Goal: Entertainment & Leisure: Consume media (video, audio)

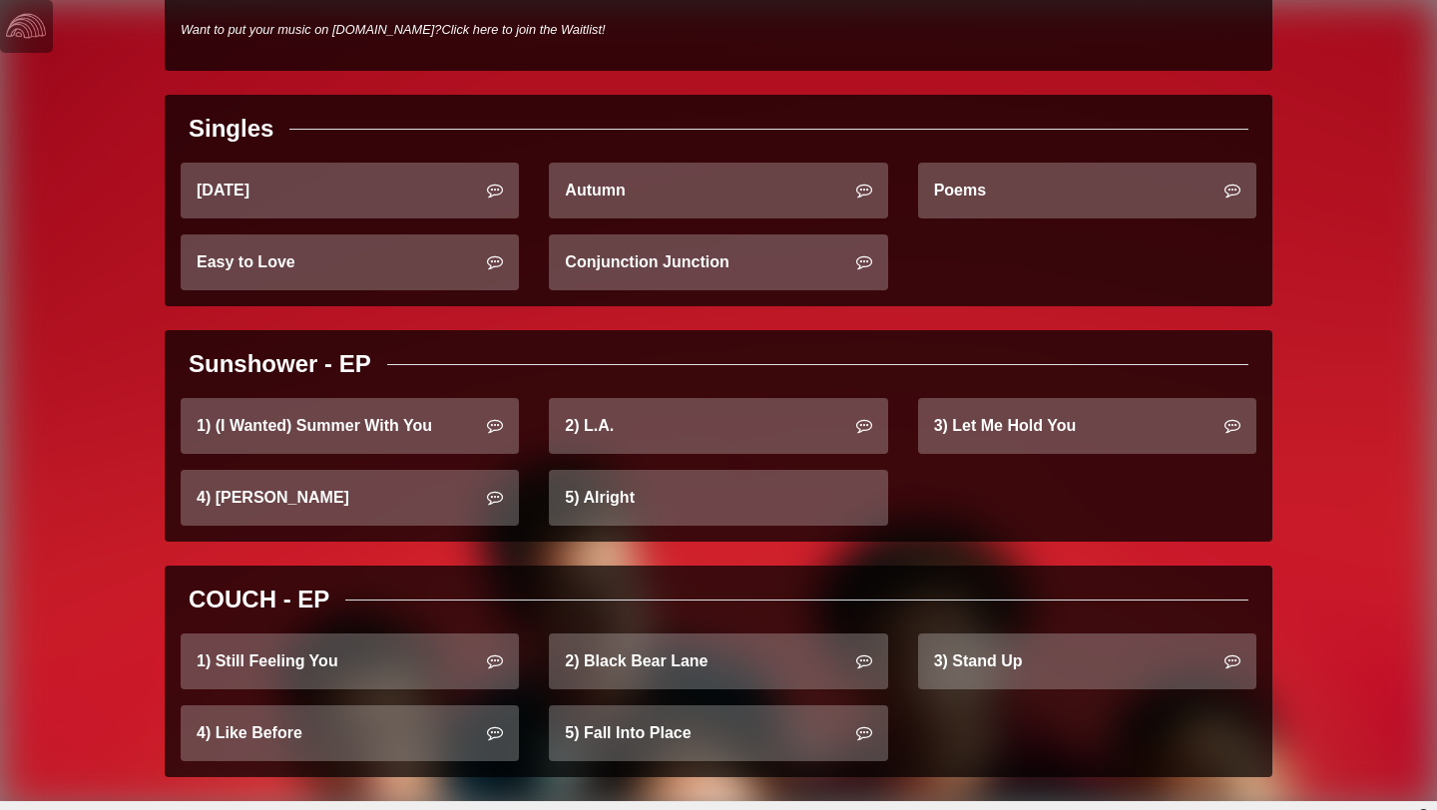
scroll to position [672, 0]
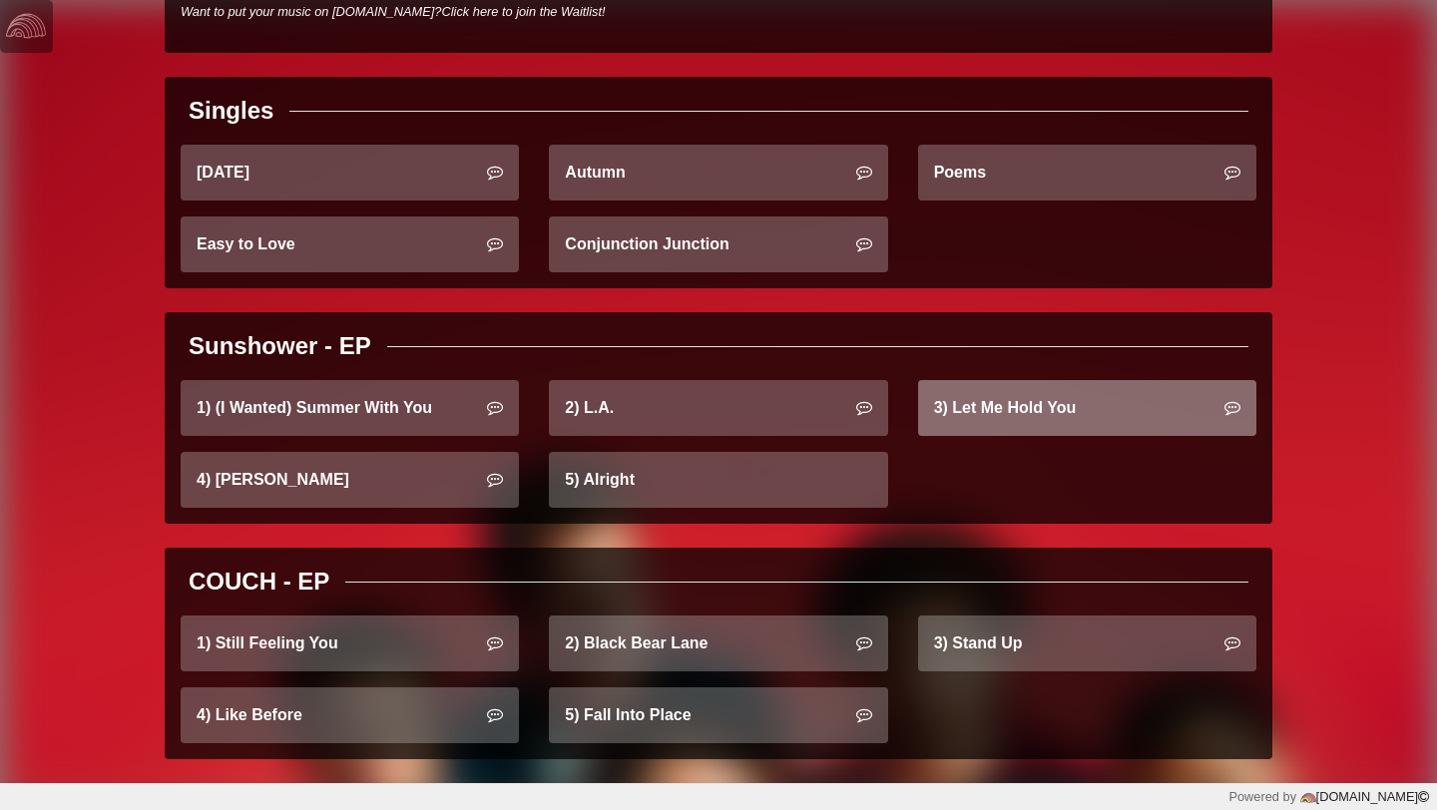
click at [967, 407] on link "3) Let Me Hold You" at bounding box center [1087, 408] width 338 height 56
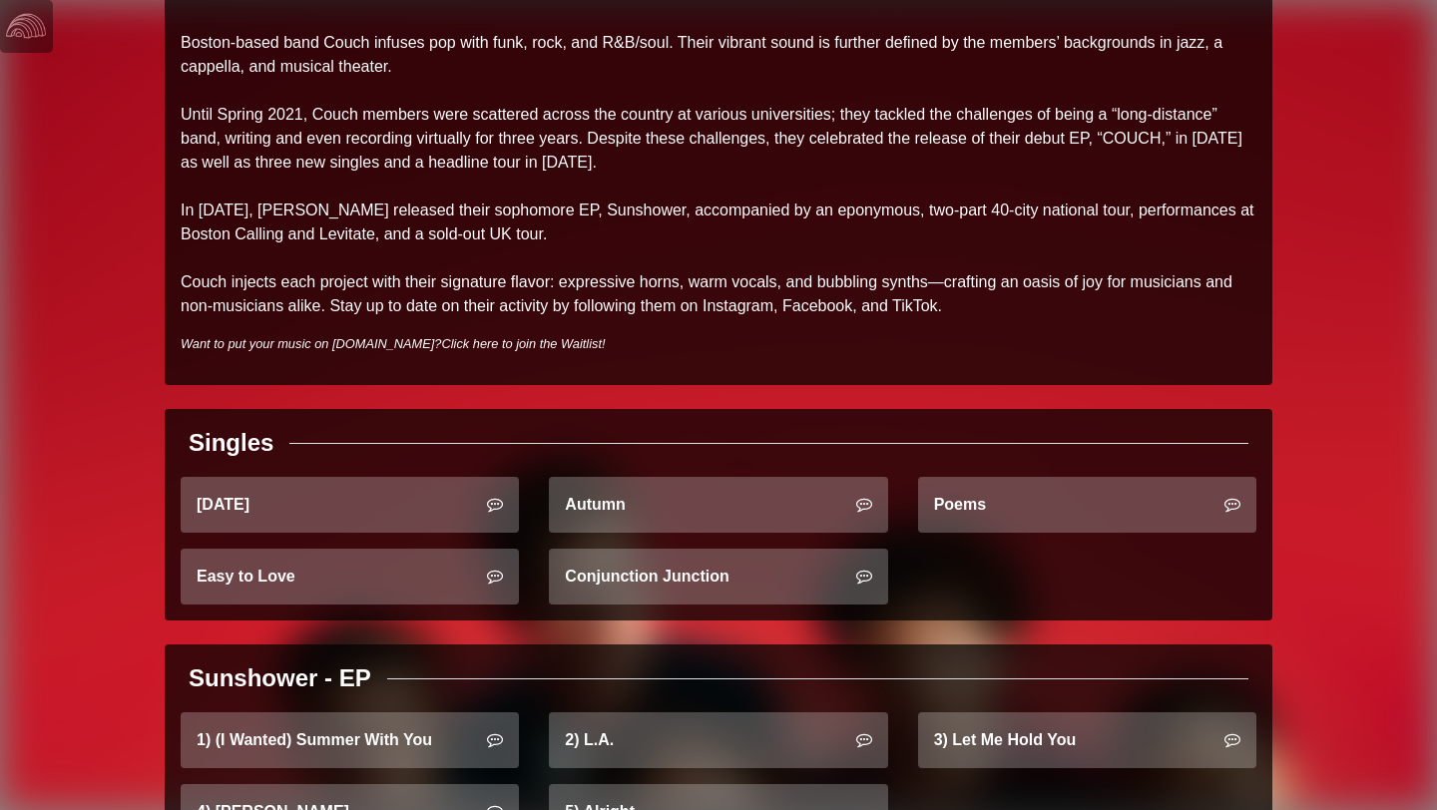
scroll to position [672, 0]
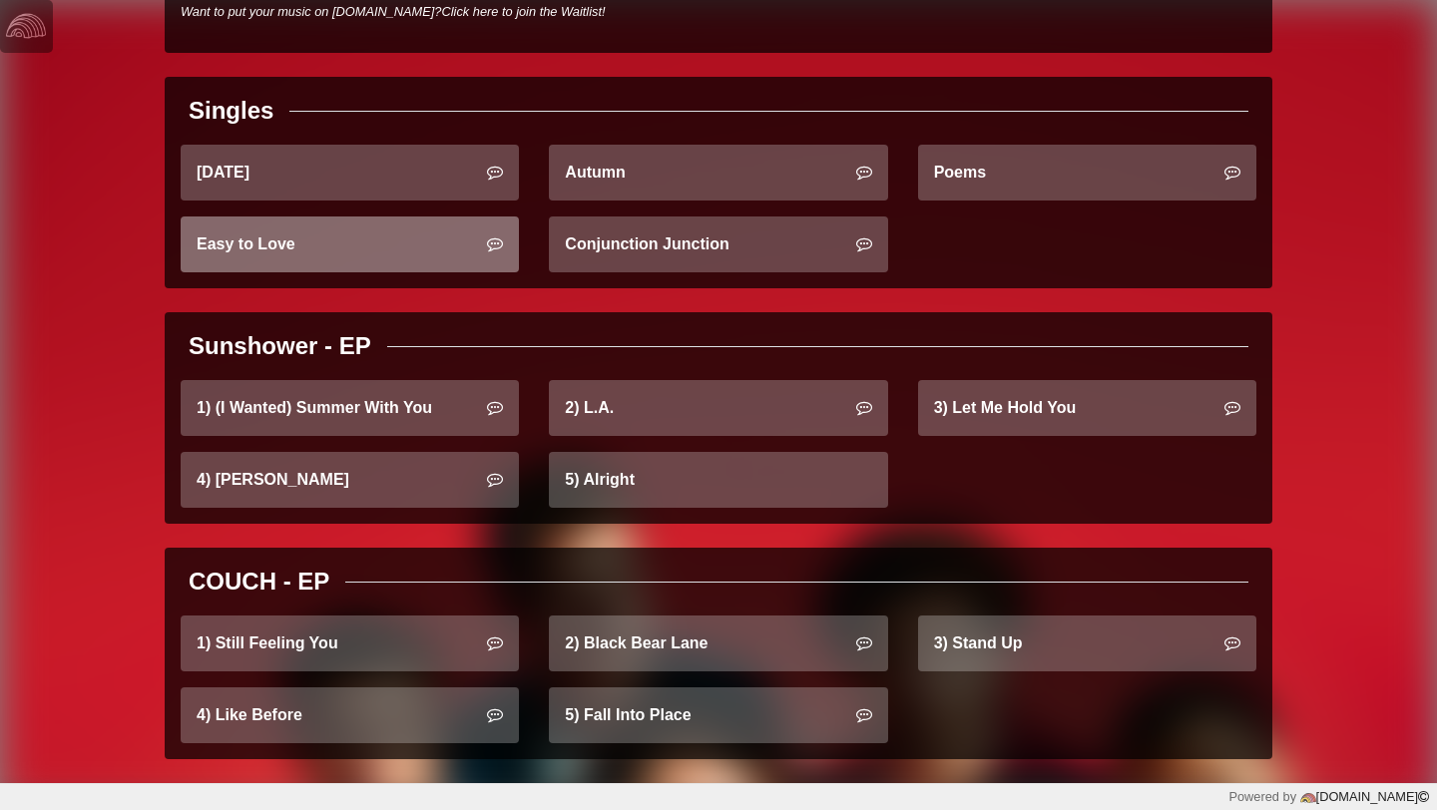
click at [407, 236] on link "Easy to Love" at bounding box center [350, 244] width 338 height 56
